Goal: Task Accomplishment & Management: Manage account settings

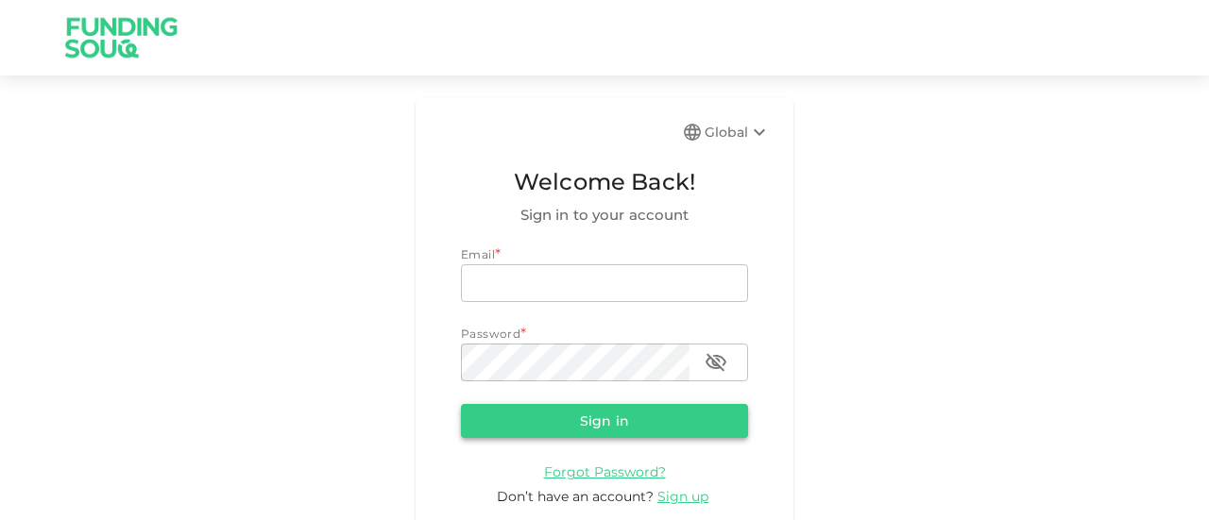
type input "[EMAIL_ADDRESS][DOMAIN_NAME]"
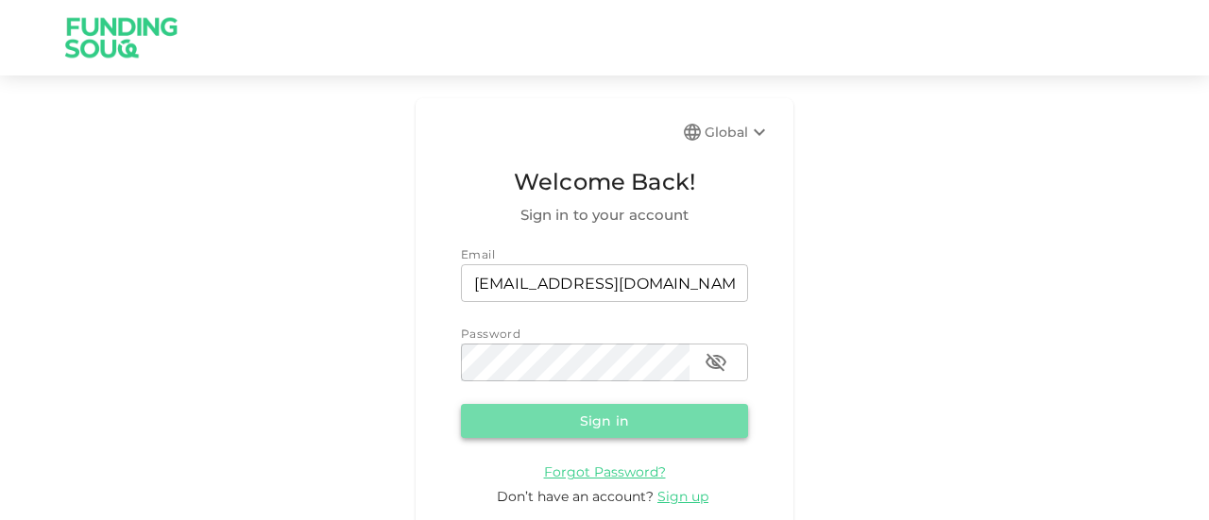
click at [557, 426] on button "Sign in" at bounding box center [604, 421] width 287 height 34
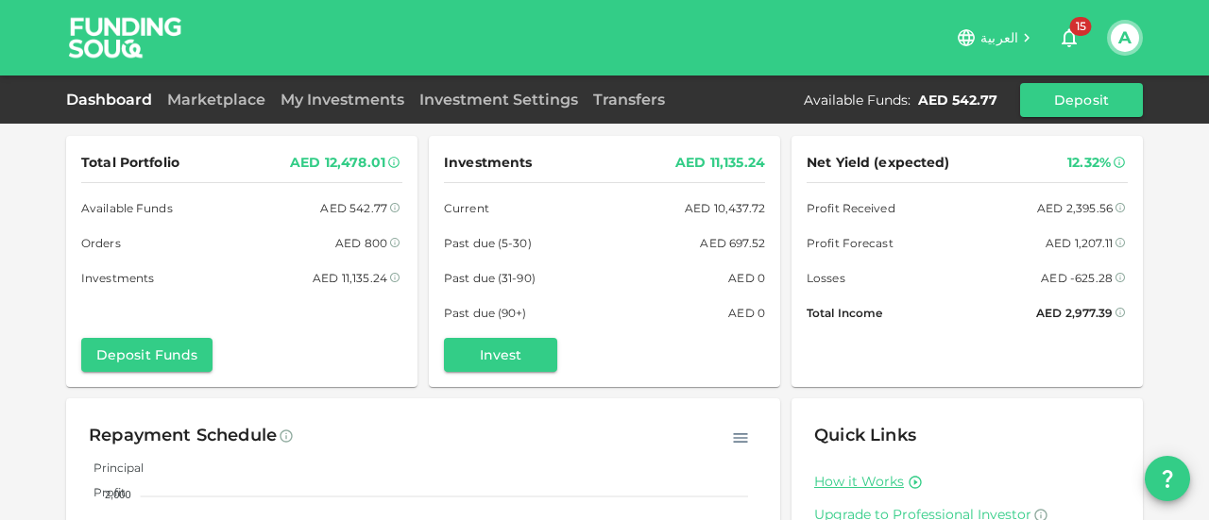
click at [330, 109] on div "My Investments" at bounding box center [342, 100] width 139 height 23
click at [329, 103] on link "My Investments" at bounding box center [342, 100] width 139 height 18
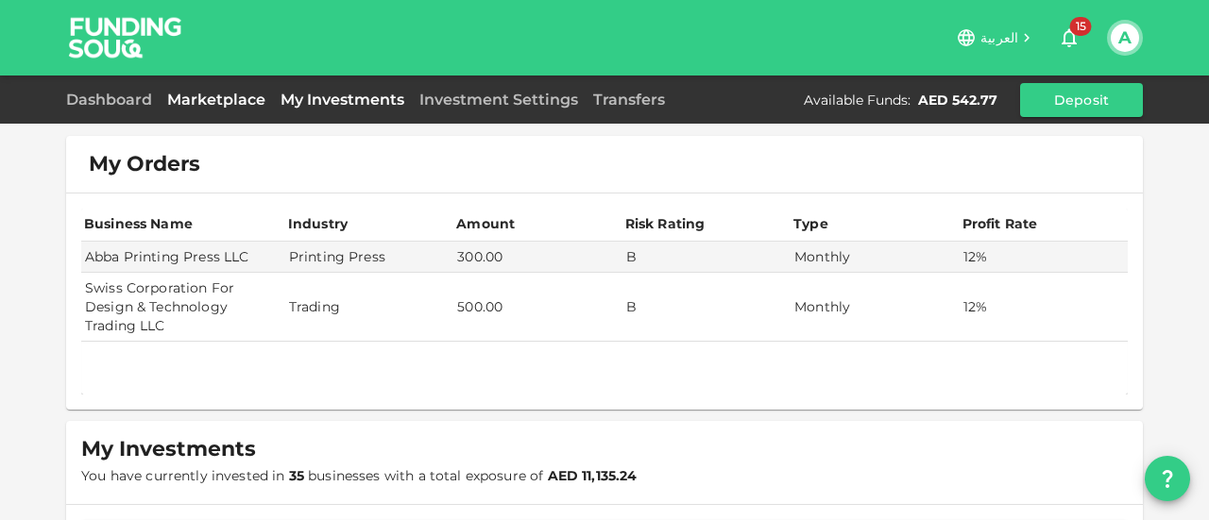
click at [241, 100] on link "Marketplace" at bounding box center [216, 100] width 113 height 18
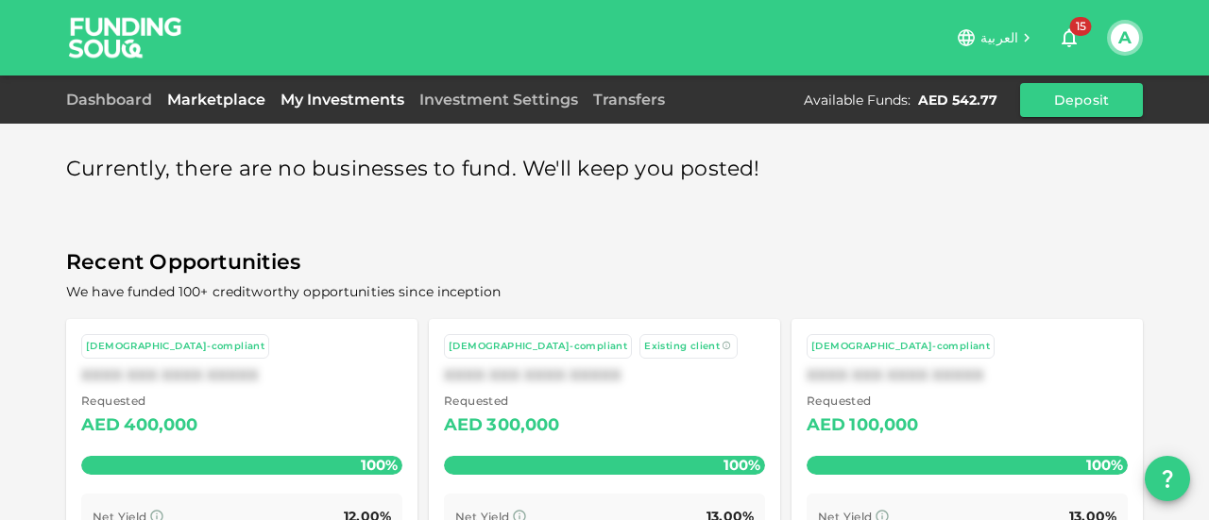
click at [349, 94] on link "My Investments" at bounding box center [342, 100] width 139 height 18
